Goal: Task Accomplishment & Management: Manage account settings

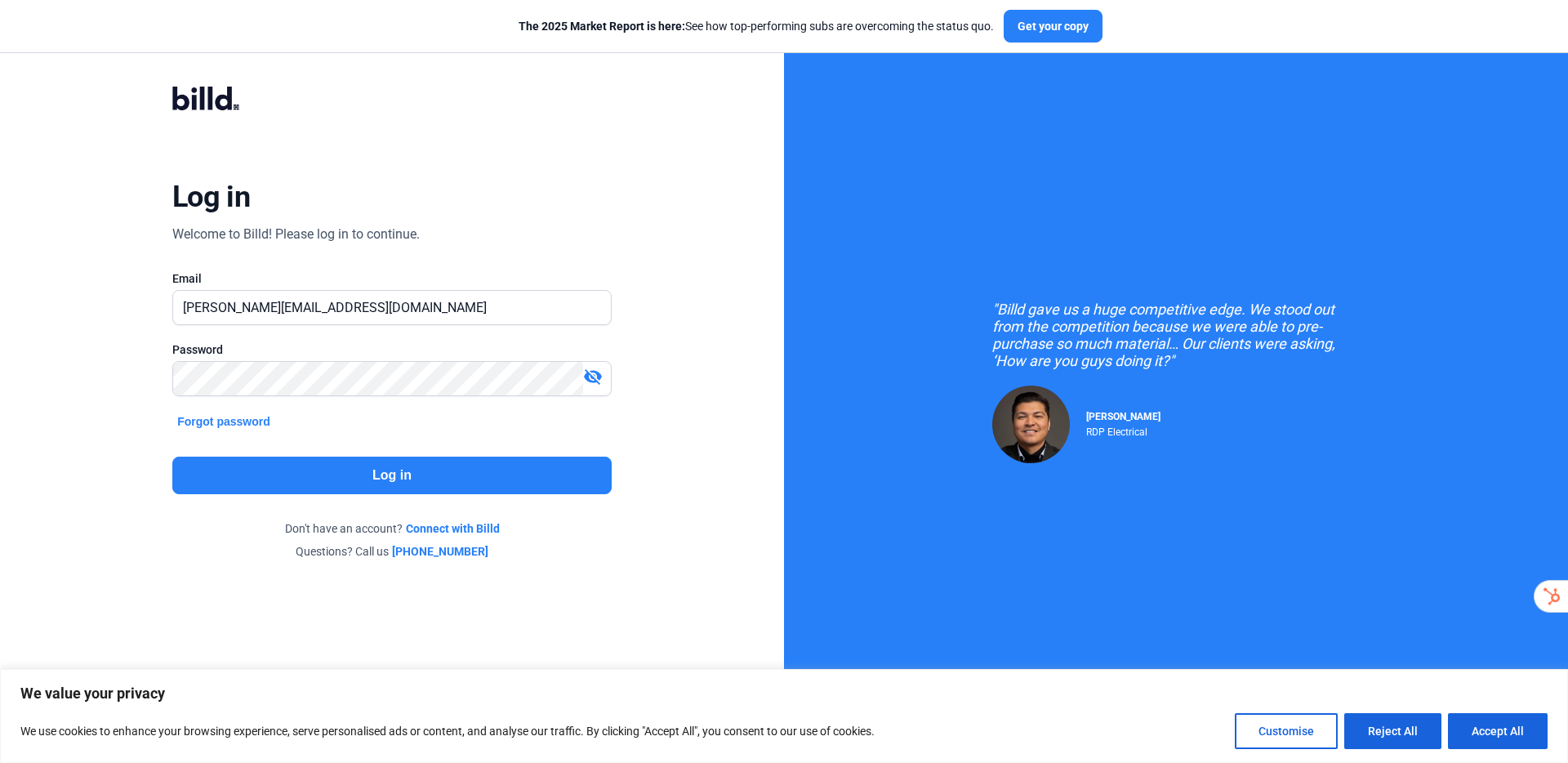
click at [462, 463] on button "Log in" at bounding box center [392, 475] width 440 height 37
